Goal: Task Accomplishment & Management: Use online tool/utility

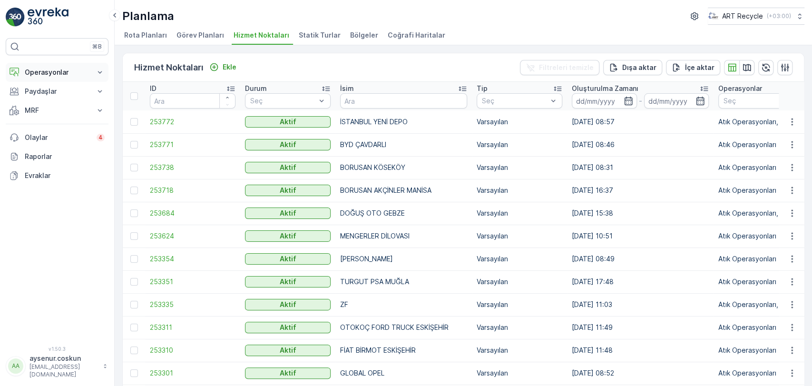
click at [53, 74] on p "Operasyonlar" at bounding box center [57, 73] width 65 height 10
click at [47, 102] on p "Planlama" at bounding box center [38, 102] width 28 height 10
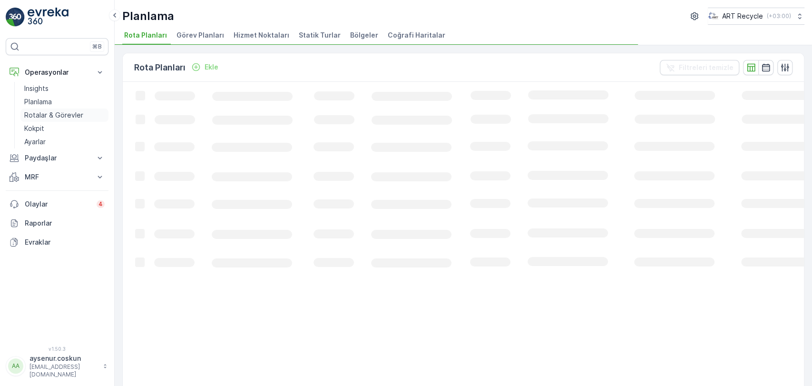
click at [49, 116] on p "Rotalar & Görevler" at bounding box center [53, 115] width 59 height 10
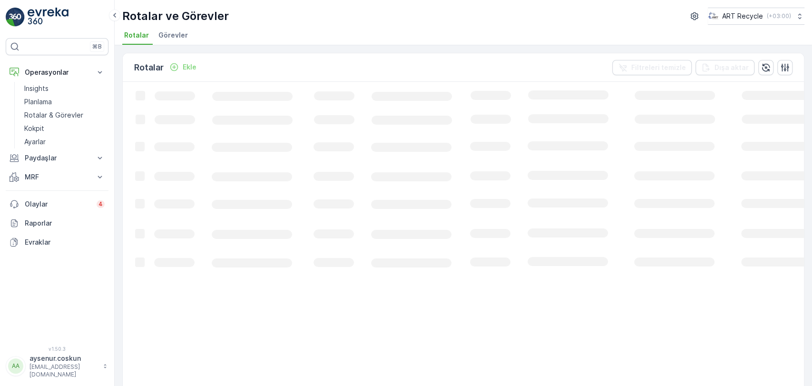
click at [175, 39] on span "Görevler" at bounding box center [172, 35] width 29 height 10
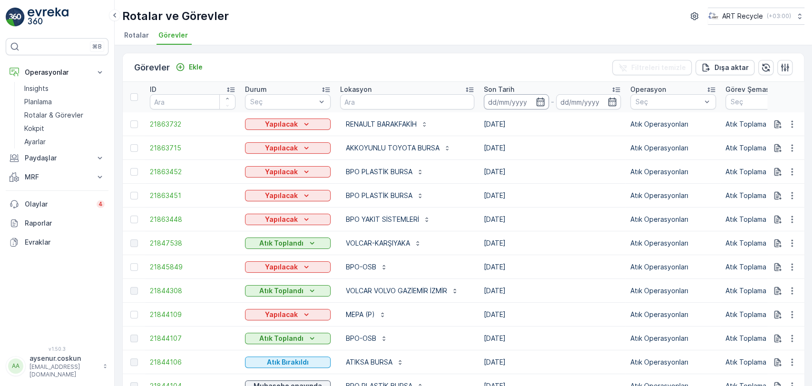
click at [496, 97] on input at bounding box center [516, 101] width 65 height 15
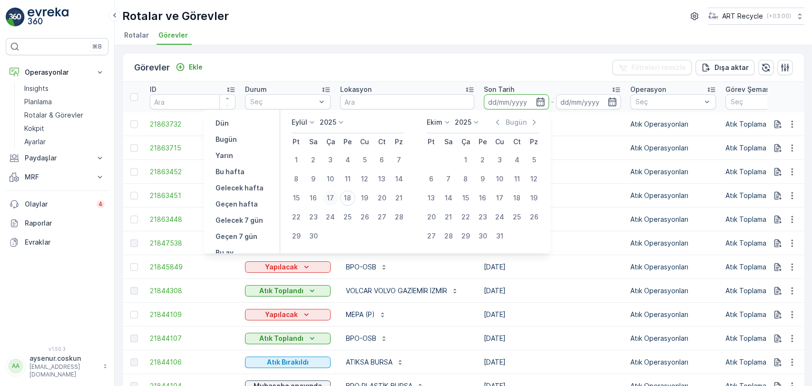
click at [329, 195] on div "17" at bounding box center [330, 197] width 15 height 15
type input "17.09.2025"
click at [329, 195] on div "17" at bounding box center [330, 197] width 15 height 15
type input "17.09.2025"
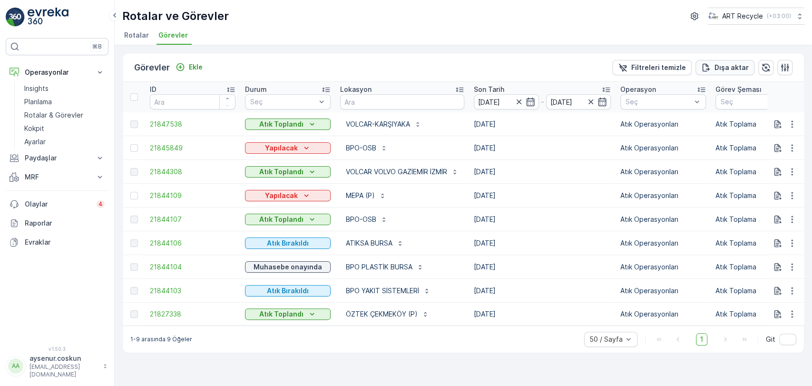
click at [750, 67] on button "Dışa aktar" at bounding box center [725, 67] width 59 height 15
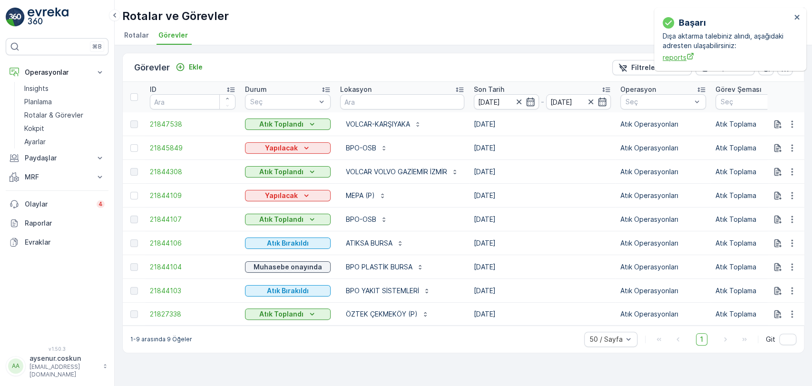
click at [677, 53] on span "reports" at bounding box center [727, 57] width 128 height 10
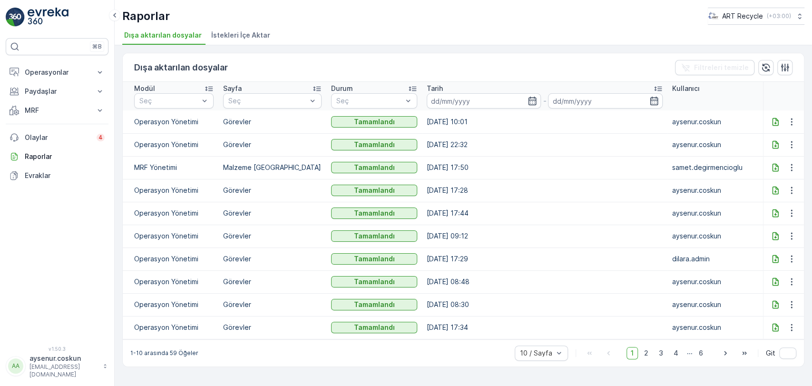
click at [773, 121] on icon at bounding box center [776, 122] width 10 height 10
click at [78, 71] on p "Operasyonlar" at bounding box center [57, 73] width 65 height 10
click at [70, 88] on link "Insights" at bounding box center [64, 88] width 88 height 13
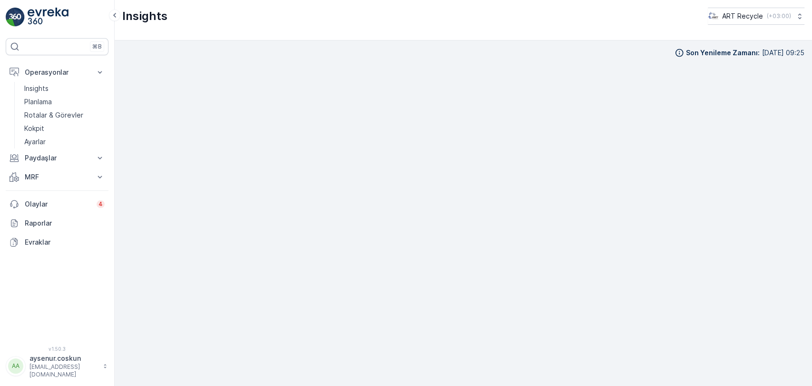
scroll to position [9, 0]
